Goal: Use online tool/utility: Use online tool/utility

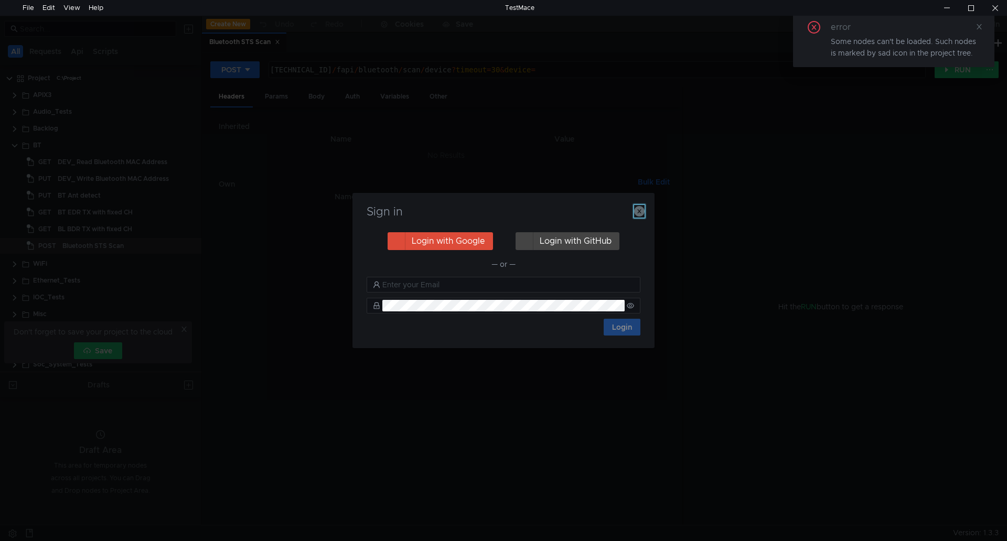
drag, startPoint x: 642, startPoint y: 207, endPoint x: 676, endPoint y: 195, distance: 36.7
click at [642, 207] on icon "button" at bounding box center [639, 211] width 10 height 10
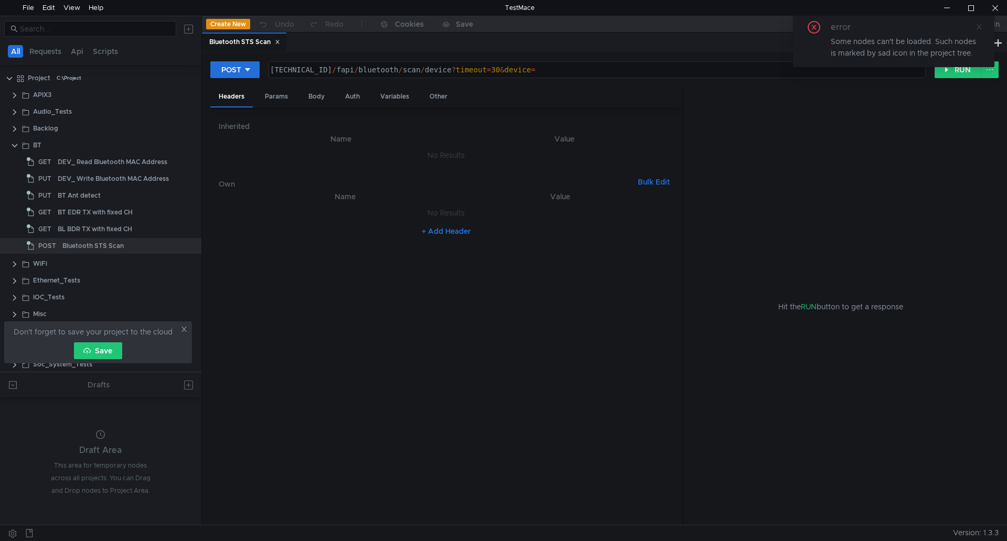
click at [981, 26] on icon at bounding box center [979, 26] width 7 height 7
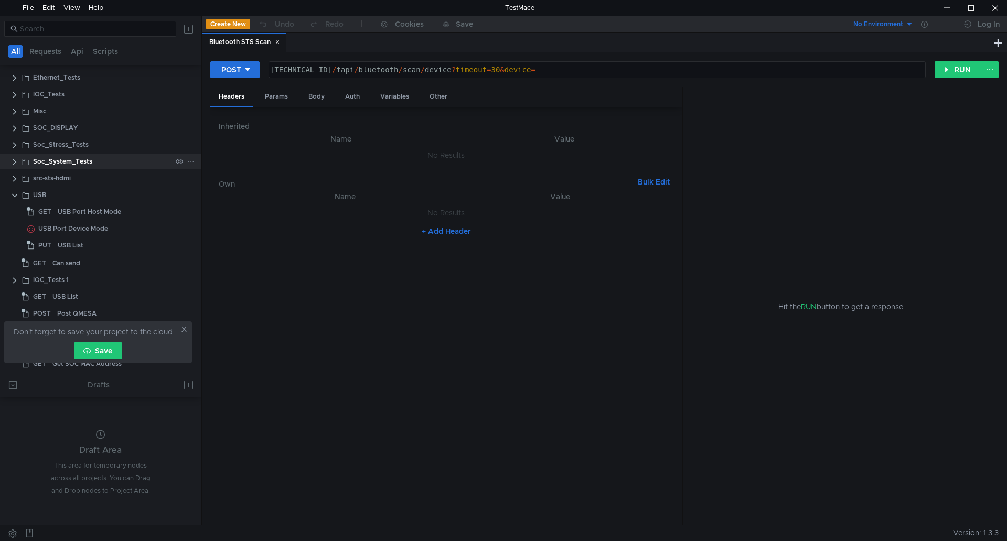
scroll to position [205, 0]
click at [183, 333] on icon at bounding box center [183, 329] width 7 height 7
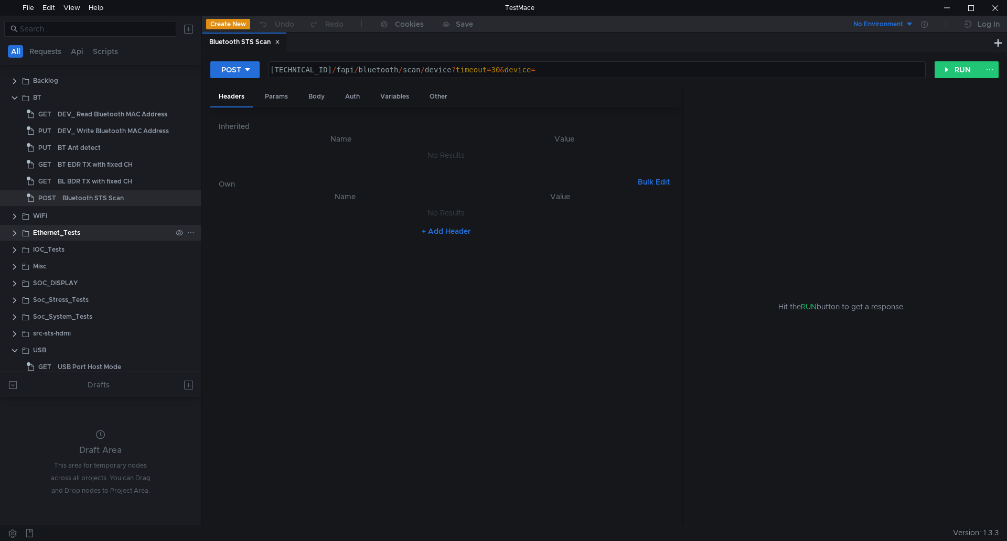
scroll to position [0, 0]
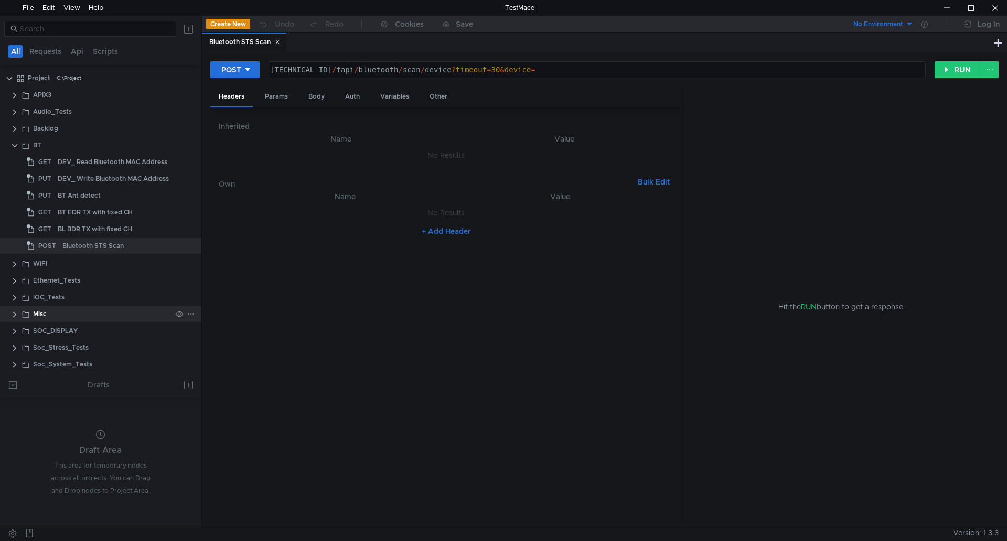
click at [51, 308] on div "Misc" at bounding box center [102, 314] width 139 height 16
click at [15, 312] on clr-icon at bounding box center [14, 315] width 8 height 8
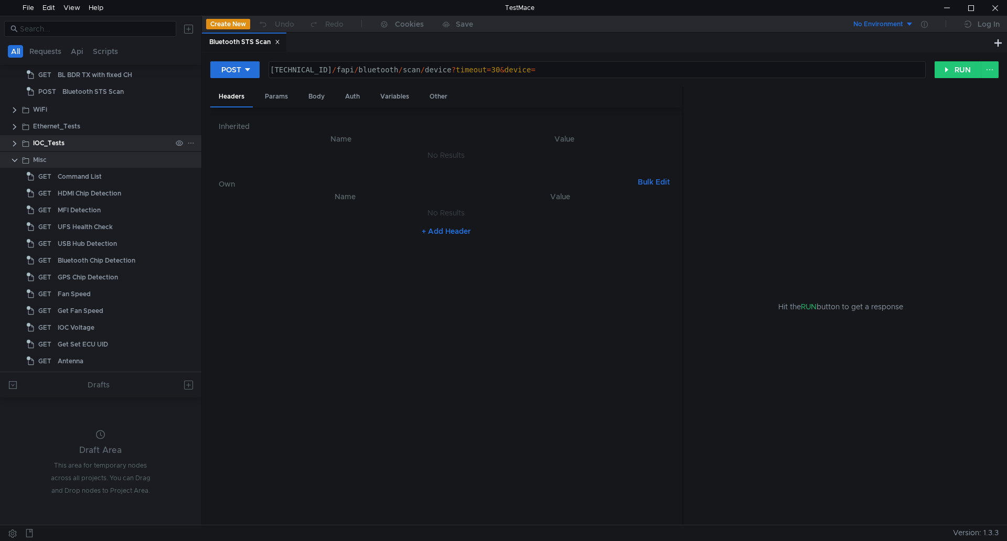
scroll to position [157, 0]
click at [69, 290] on div "Fan Speed" at bounding box center [74, 291] width 33 height 16
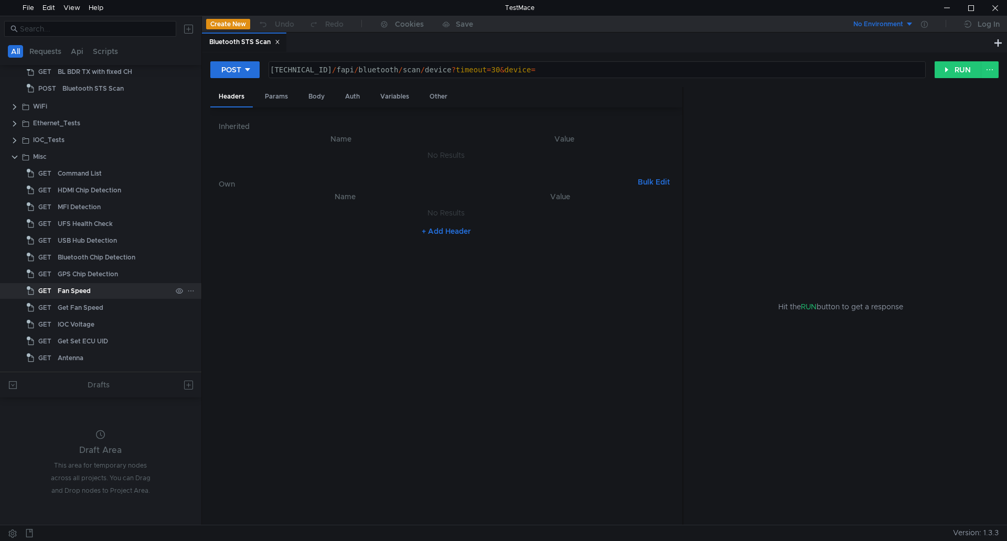
click at [79, 290] on div "Fan Speed" at bounding box center [74, 291] width 33 height 16
click at [278, 42] on icon at bounding box center [277, 41] width 5 height 5
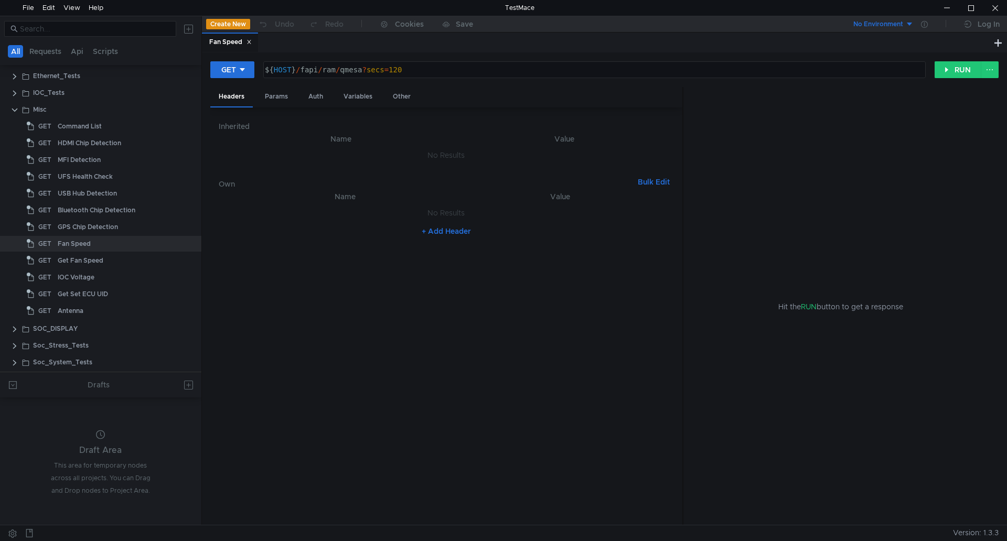
scroll to position [262, 0]
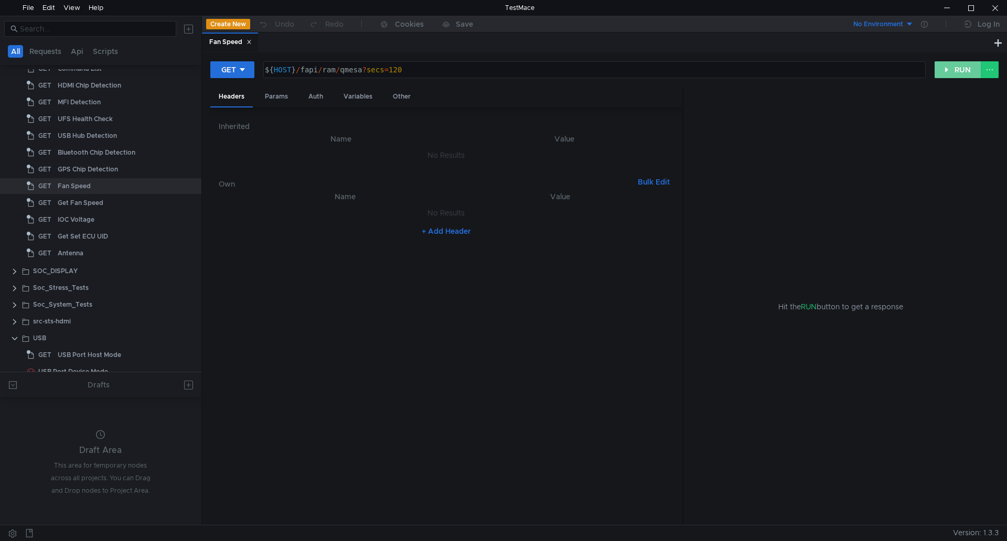
click at [958, 73] on button "RUN" at bounding box center [958, 69] width 47 height 17
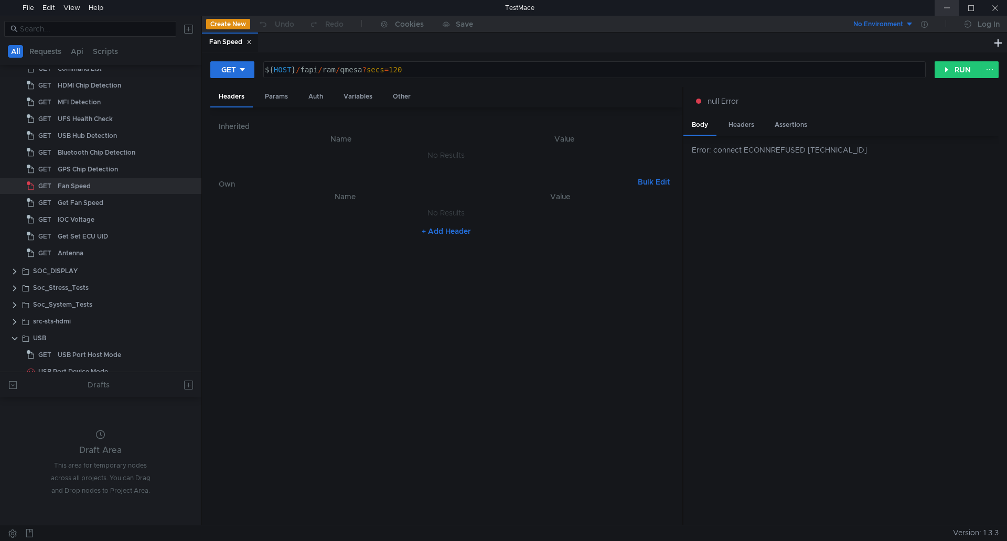
click at [945, 8] on div at bounding box center [947, 8] width 24 height 16
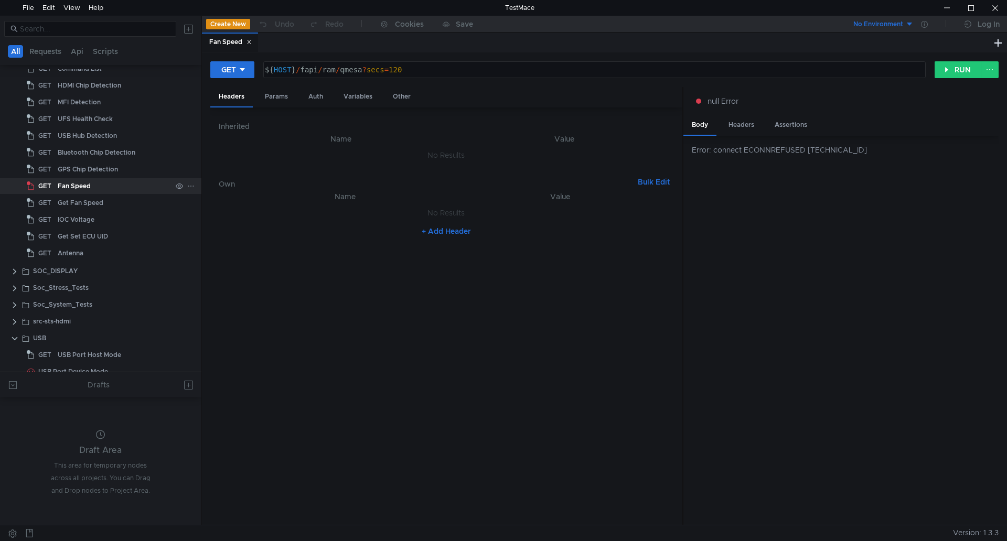
click at [120, 187] on div "Fan Speed" at bounding box center [115, 186] width 114 height 16
click at [955, 69] on button "RUN" at bounding box center [958, 69] width 47 height 17
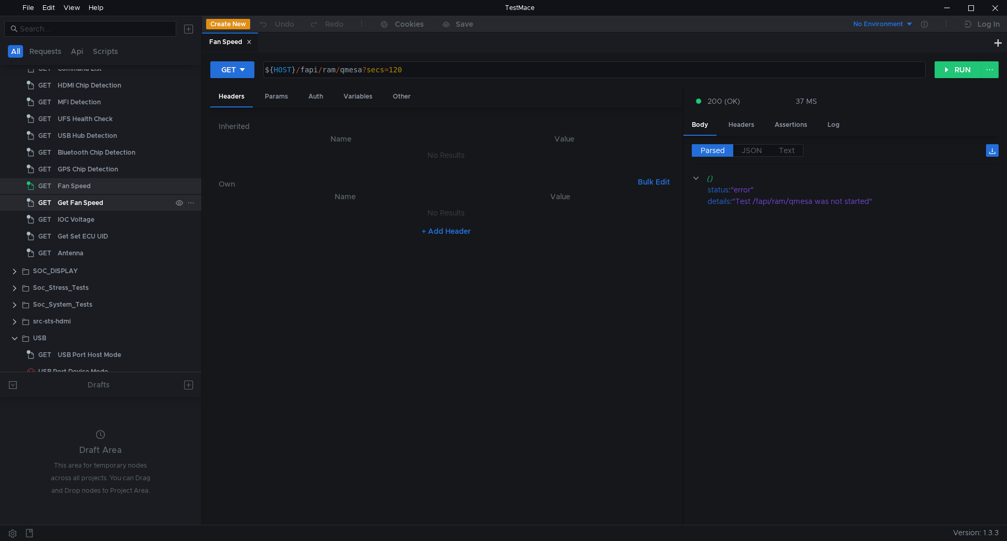
click at [116, 198] on div "Get Fan Speed" at bounding box center [115, 203] width 114 height 16
click at [108, 200] on div "Get Fan Speed" at bounding box center [115, 203] width 114 height 16
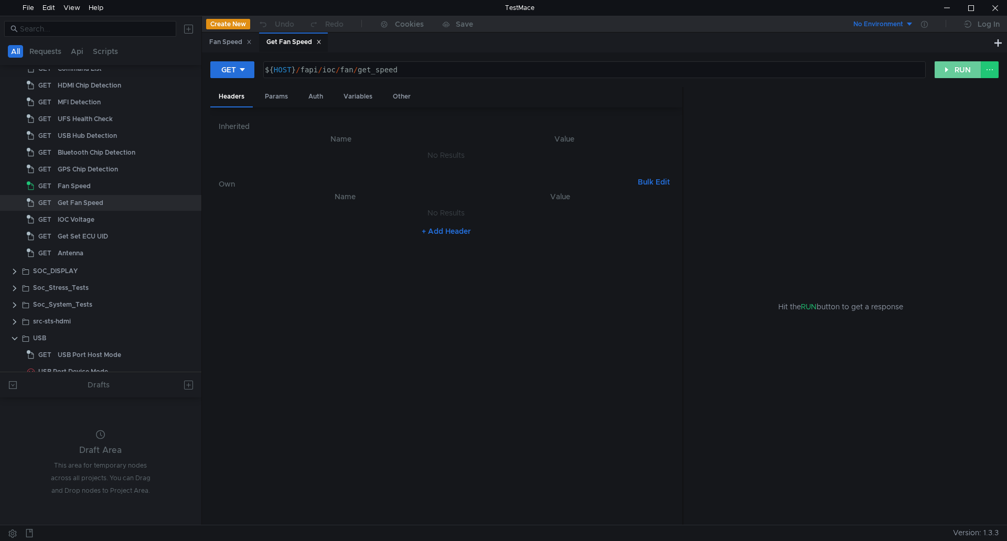
click at [945, 71] on button "RUN" at bounding box center [958, 69] width 47 height 17
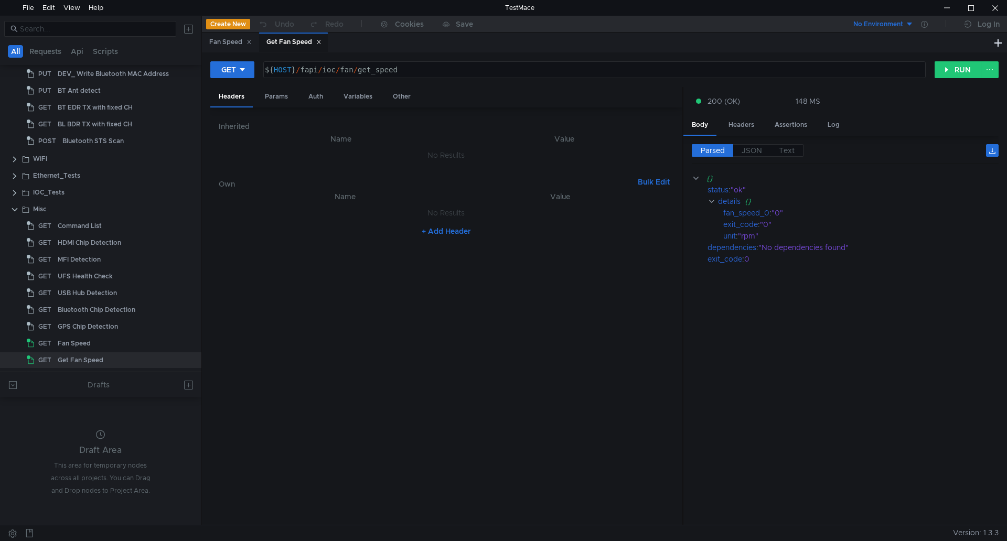
scroll to position [52, 0]
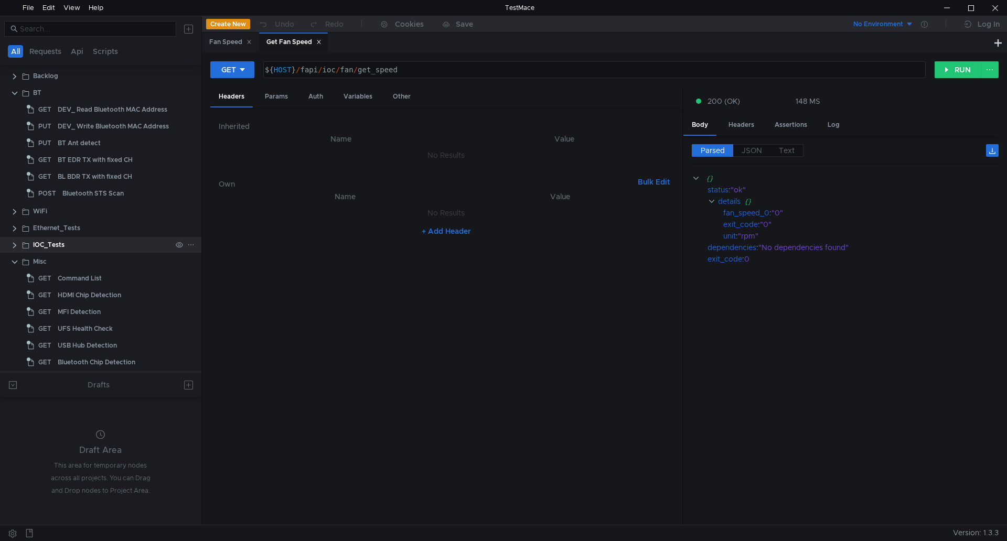
click at [48, 247] on div "IOC_Tests" at bounding box center [48, 245] width 31 height 16
click at [65, 29] on input at bounding box center [95, 29] width 150 height 12
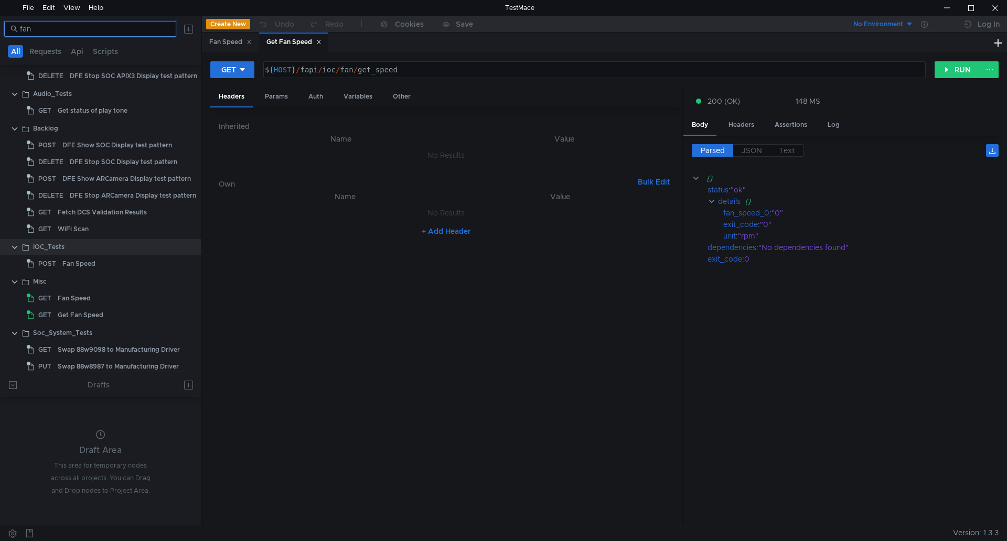
scroll to position [0, 0]
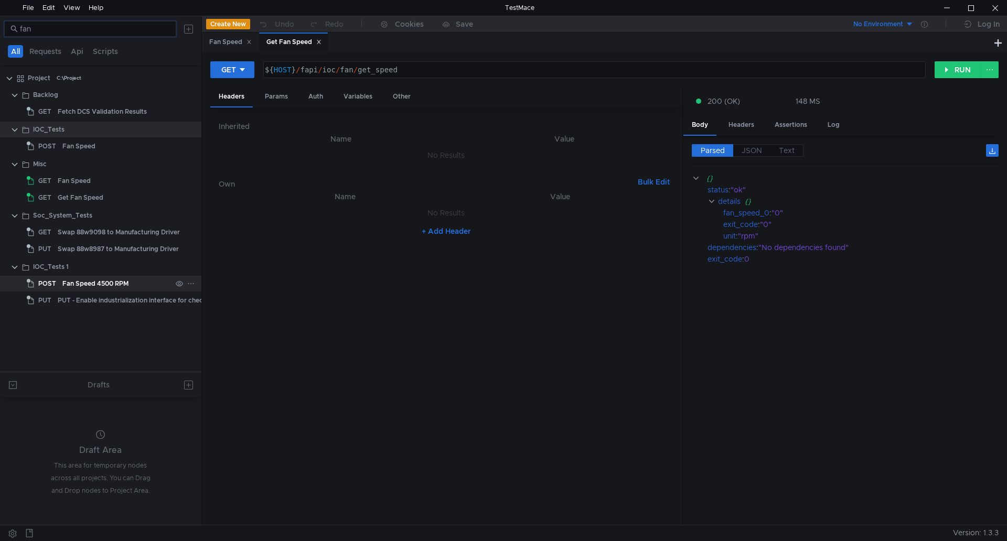
type input "fan"
click at [94, 279] on div "Fan Speed 4500 RPM" at bounding box center [95, 284] width 66 height 16
click at [105, 282] on div "Fan Speed 4500 RPM" at bounding box center [95, 284] width 66 height 16
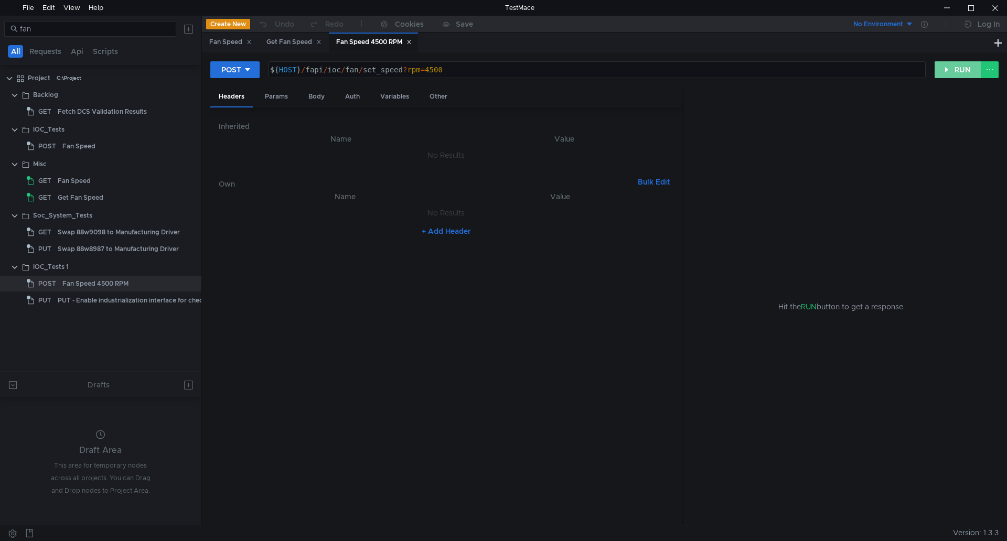
click at [961, 67] on button "RUN" at bounding box center [958, 69] width 47 height 17
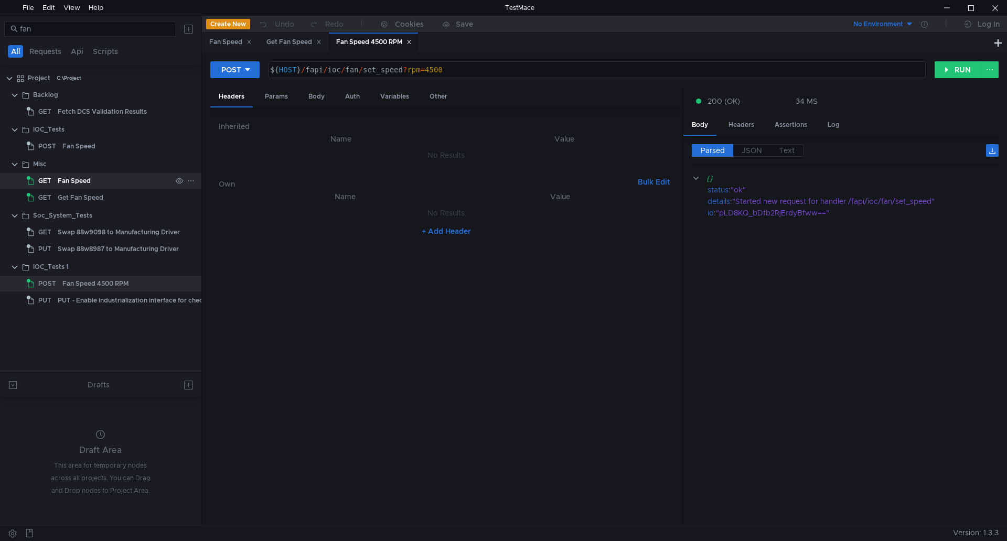
click at [131, 188] on div "Fan Speed" at bounding box center [115, 181] width 114 height 16
click at [290, 39] on div "Get Fan Speed" at bounding box center [294, 42] width 55 height 11
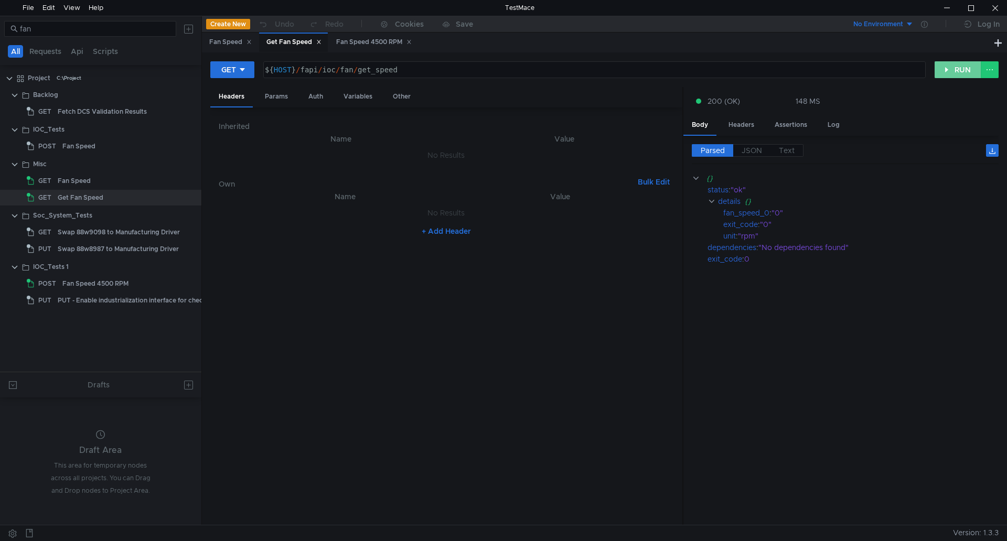
click at [969, 65] on button "RUN" at bounding box center [958, 69] width 47 height 17
click at [119, 282] on div "Fan Speed 4500 RPM" at bounding box center [95, 284] width 66 height 16
click at [353, 46] on div "Fan Speed 4500 RPM" at bounding box center [374, 42] width 76 height 11
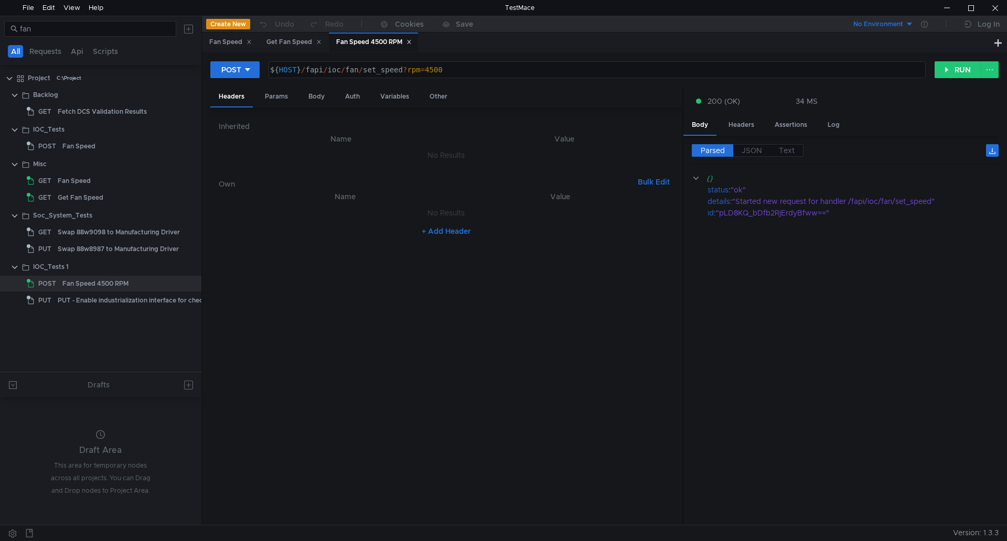
type textarea "${HOST}/fapi/ioc/fan/set_speed?rpm=4500"
drag, startPoint x: 445, startPoint y: 68, endPoint x: 270, endPoint y: 71, distance: 175.3
click at [270, 71] on div "${ HOST } / fapi / ioc / fan / set_speed ? rpm = 4500" at bounding box center [596, 78] width 656 height 25
click at [302, 40] on div "Get Fan Speed" at bounding box center [294, 42] width 55 height 11
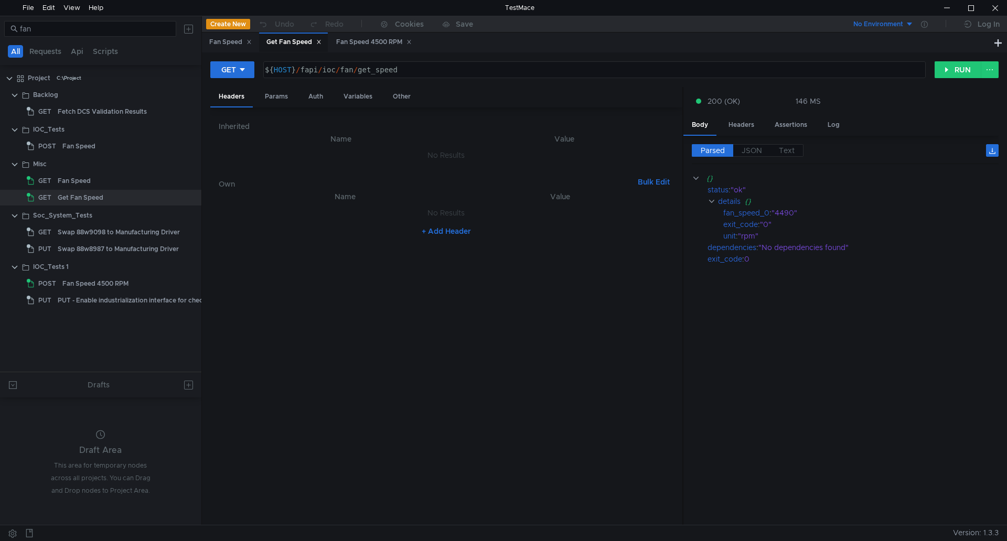
type textarea "${HOST}/fapi/ioc/fan/get_speed"
drag, startPoint x: 387, startPoint y: 73, endPoint x: 293, endPoint y: 73, distance: 93.9
click at [302, 73] on div "${ HOST } / fapi / ioc / fan / get_speed" at bounding box center [594, 78] width 662 height 25
drag, startPoint x: 270, startPoint y: 73, endPoint x: 256, endPoint y: 73, distance: 13.6
click at [256, 73] on div "GET ${HOST}/fapi/ioc/fan/get_speed ${ HOST } / fapi / ioc / fan / get_speed ההה…" at bounding box center [572, 70] width 725 height 18
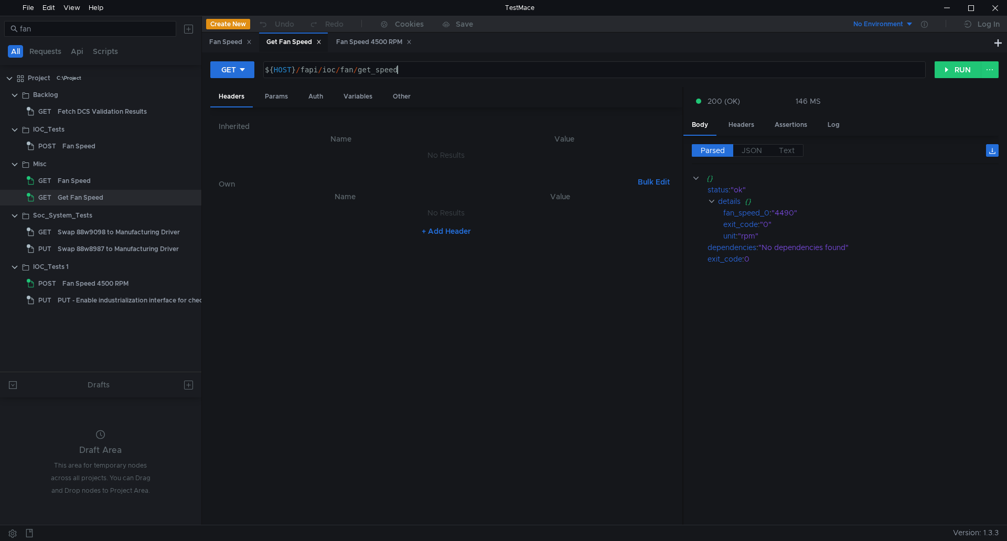
click at [425, 67] on div "${ HOST } / fapi / ioc / fan / get_speed" at bounding box center [594, 78] width 662 height 25
click at [802, 212] on div ""4490"" at bounding box center [879, 213] width 215 height 12
drag, startPoint x: 802, startPoint y: 212, endPoint x: 742, endPoint y: 216, distance: 60.0
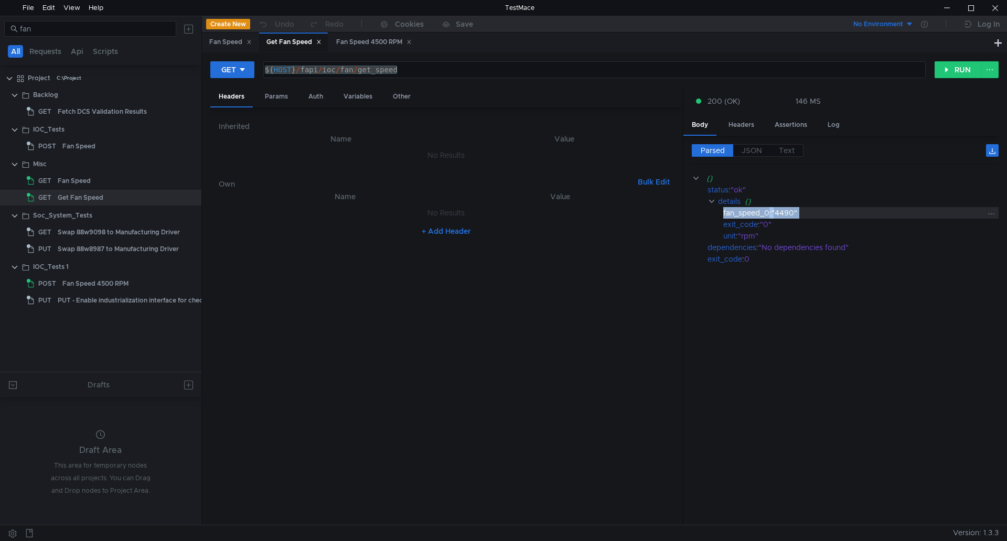
click at [742, 216] on div "fan_speed_0 : "4490"" at bounding box center [861, 213] width 275 height 12
copy div "fan_speed_0 : "4490""
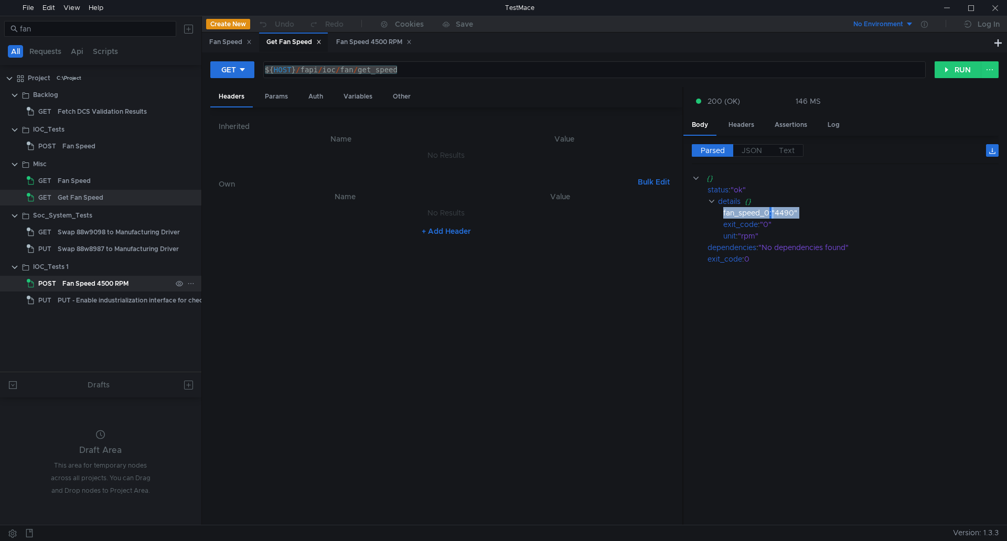
click at [107, 284] on div "Fan Speed 4500 RPM" at bounding box center [95, 284] width 66 height 16
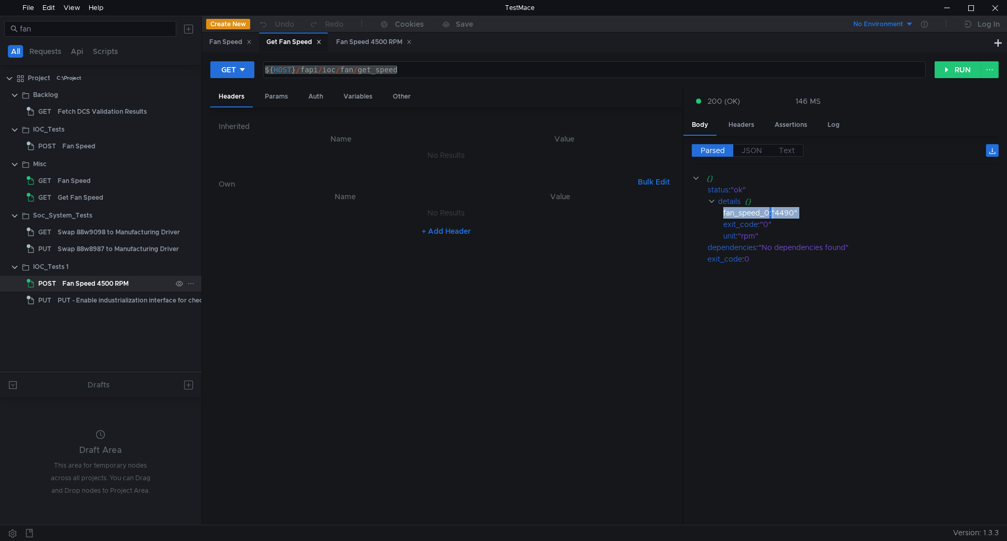
click at [107, 284] on div "Fan Speed 4500 RPM" at bounding box center [95, 284] width 66 height 16
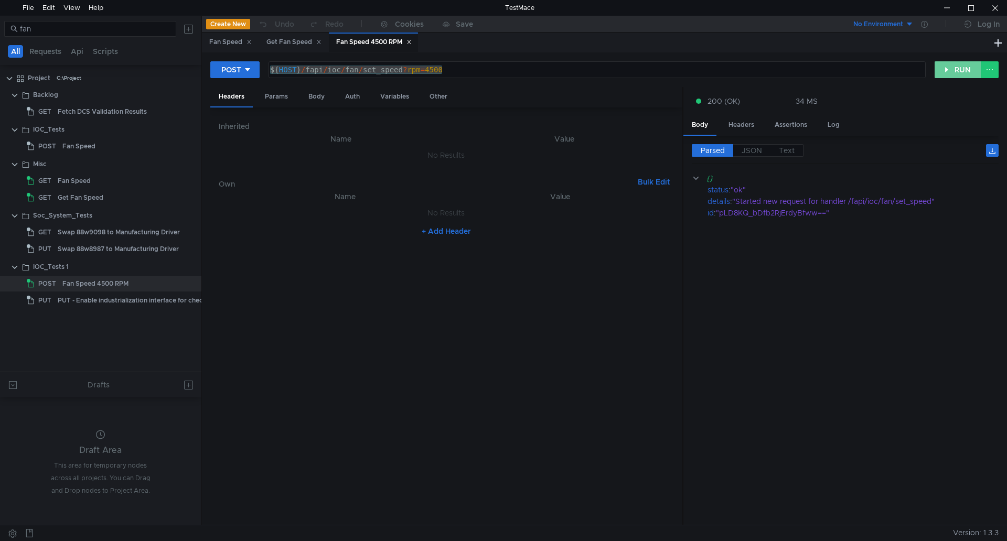
click at [951, 67] on button "RUN" at bounding box center [958, 69] width 47 height 17
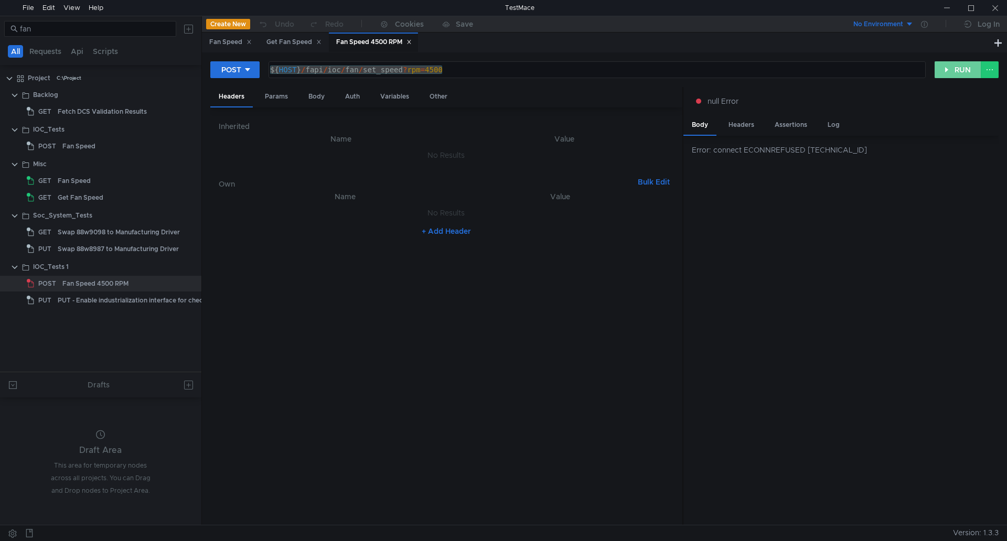
click at [953, 72] on button "RUN" at bounding box center [958, 69] width 47 height 17
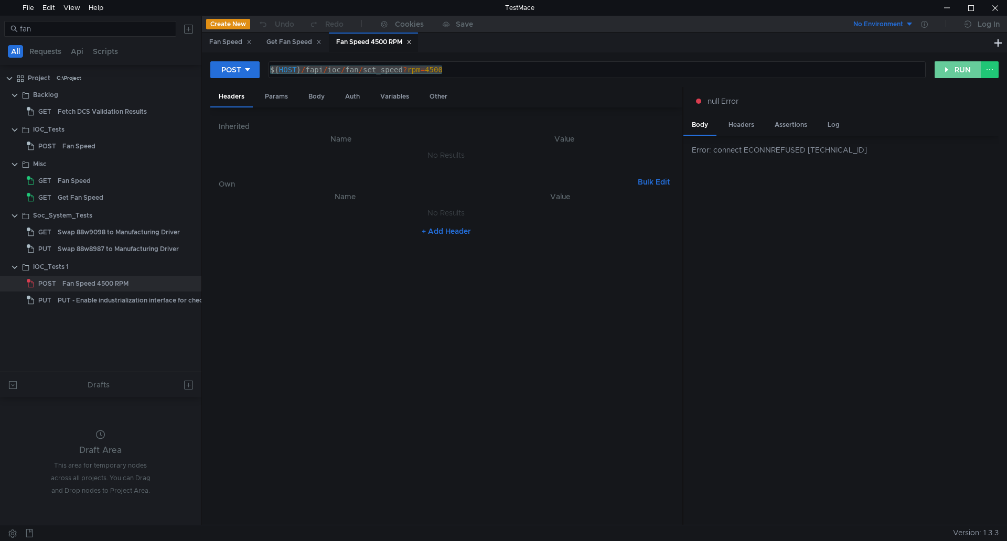
click at [949, 69] on button "RUN" at bounding box center [958, 69] width 47 height 17
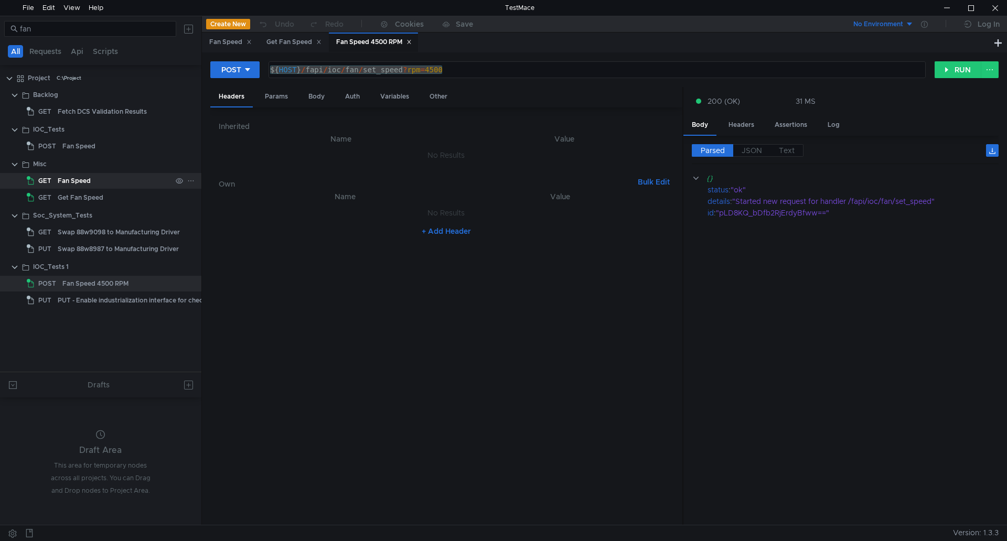
click at [58, 180] on div "Fan Speed" at bounding box center [74, 181] width 33 height 16
click at [966, 65] on button "RUN" at bounding box center [958, 69] width 47 height 17
click at [88, 193] on div "Get Fan Speed" at bounding box center [81, 198] width 46 height 16
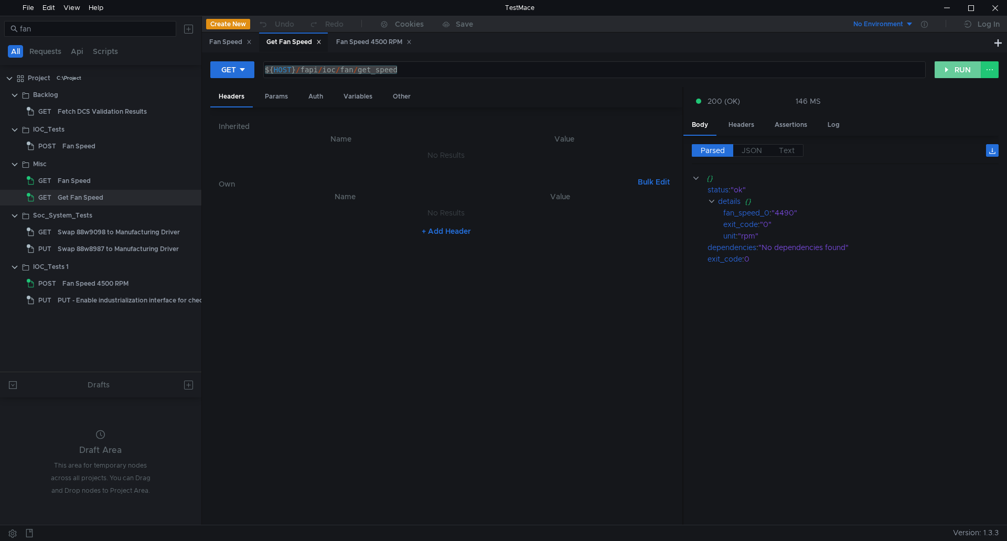
click at [961, 68] on button "RUN" at bounding box center [958, 69] width 47 height 17
click at [778, 212] on div ""4500"" at bounding box center [879, 213] width 215 height 12
copy div "4500"
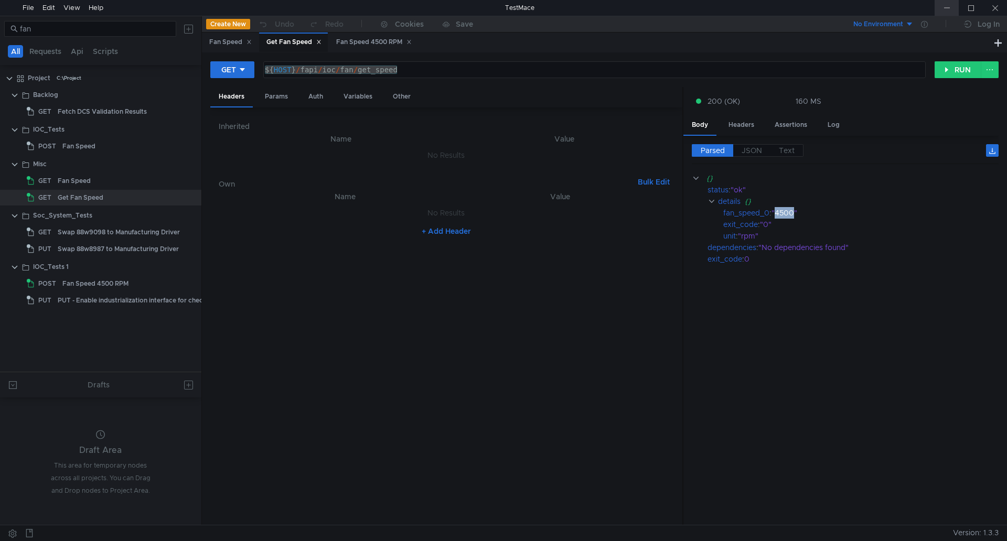
click at [956, 10] on div at bounding box center [947, 8] width 24 height 16
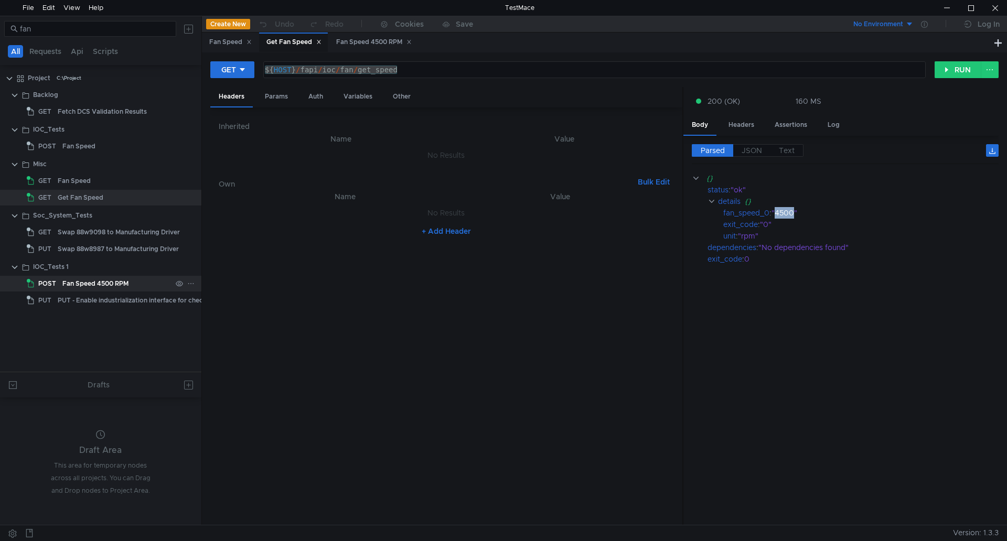
click at [57, 278] on div "POST" at bounding box center [43, 284] width 33 height 16
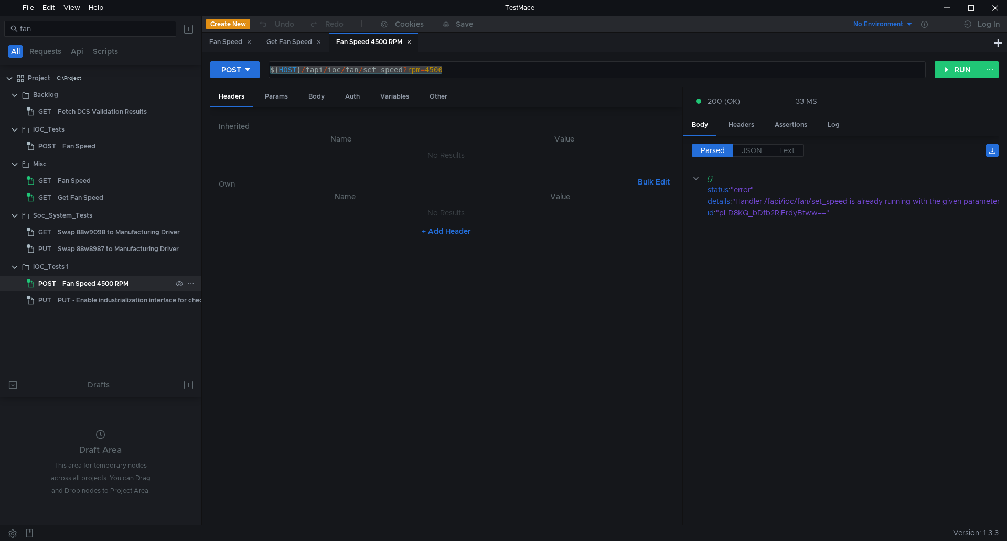
click at [57, 278] on div "POST" at bounding box center [43, 284] width 33 height 16
click at [952, 76] on button "RUN" at bounding box center [958, 69] width 47 height 17
click at [305, 42] on div "Get Fan Speed" at bounding box center [294, 42] width 55 height 11
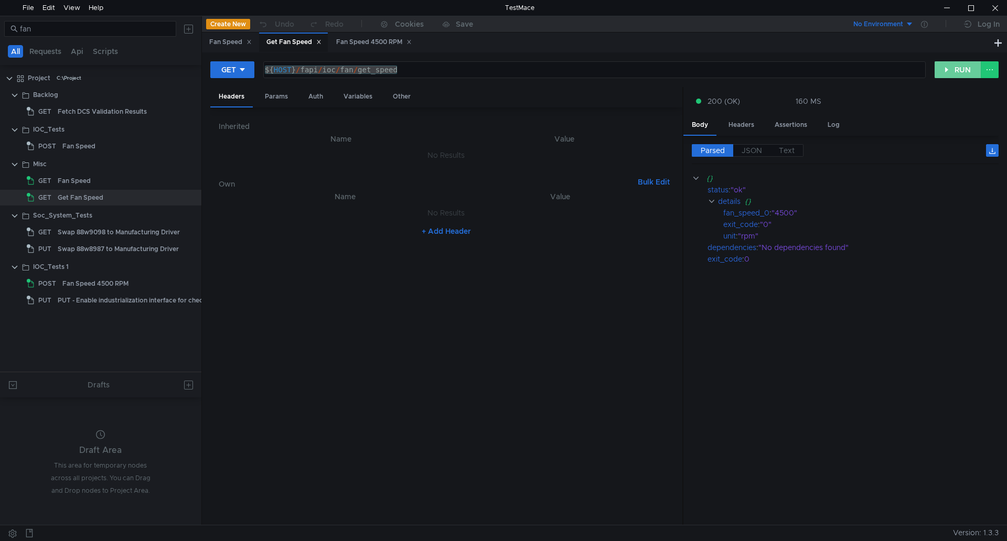
click at [945, 66] on button "RUN" at bounding box center [958, 69] width 47 height 17
click at [782, 216] on div ""4510"" at bounding box center [879, 213] width 215 height 12
copy div "4510"
